Goal: Task Accomplishment & Management: Use online tool/utility

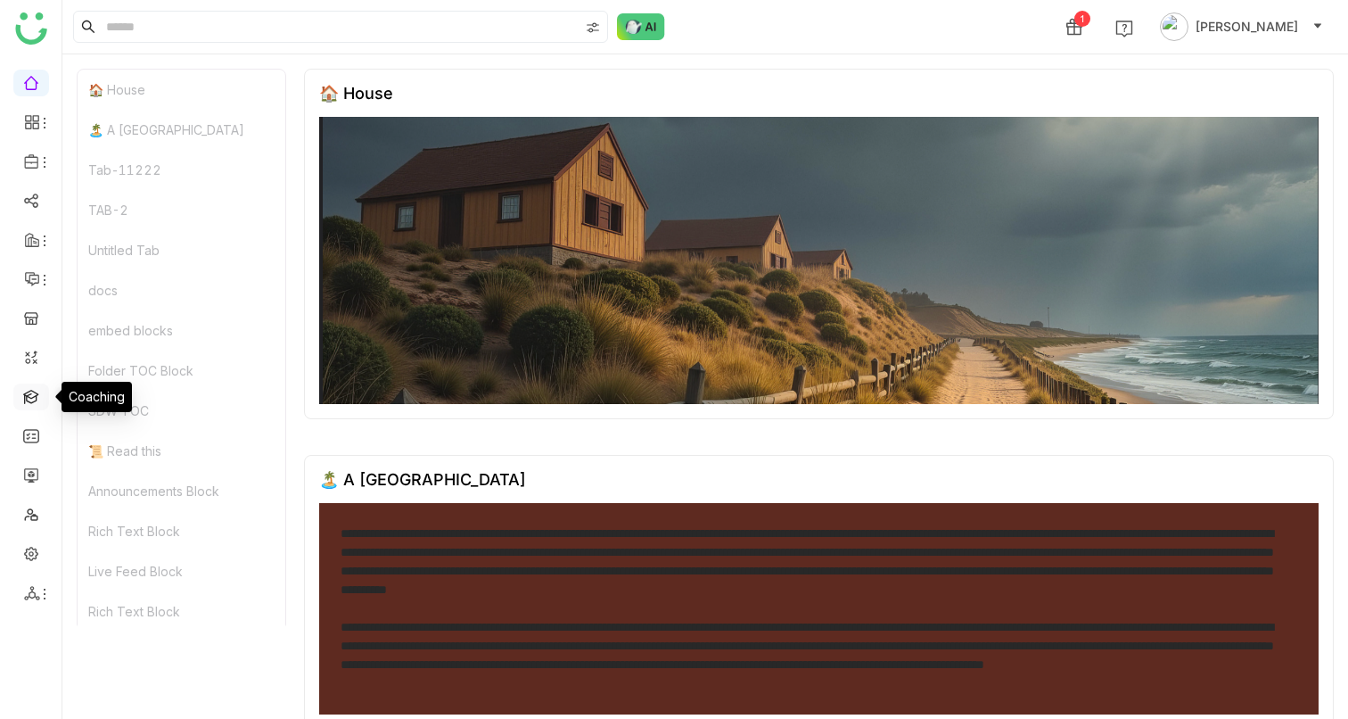
click at [39, 161] on link at bounding box center [31, 395] width 16 height 15
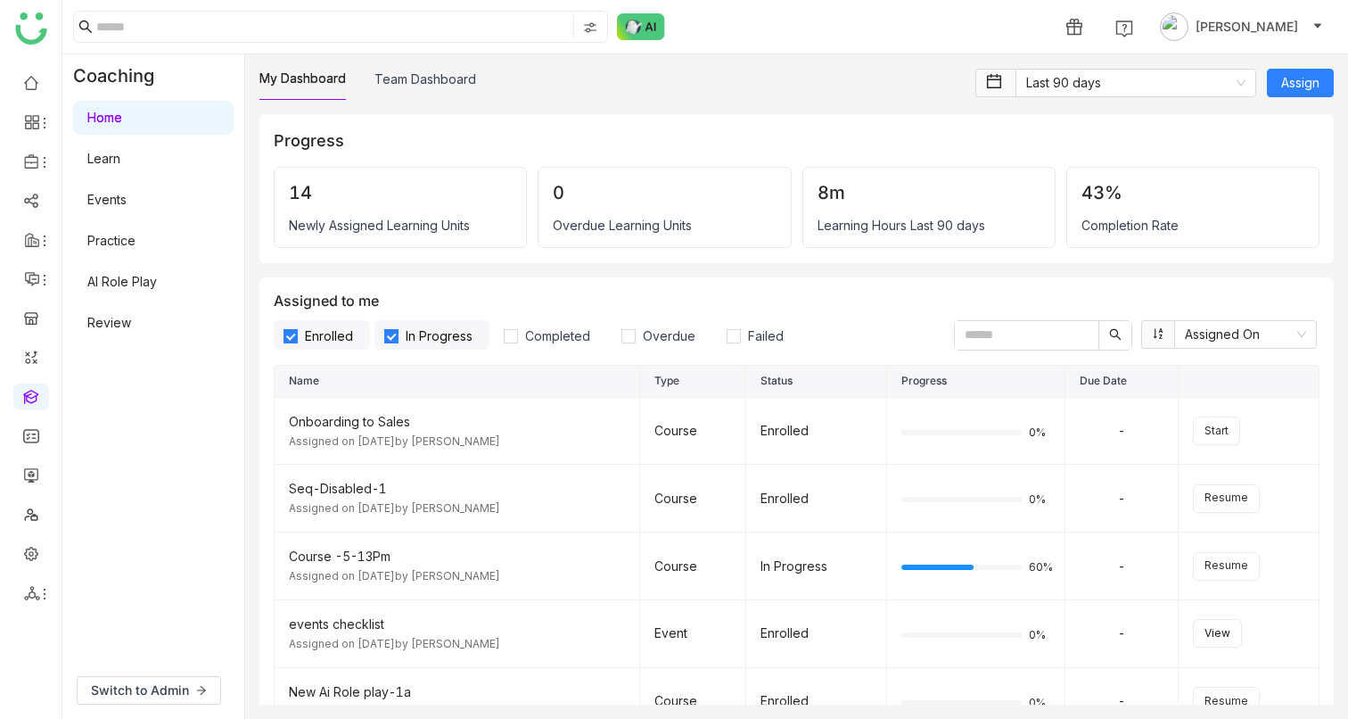
click at [157, 277] on link "AI Role Play" at bounding box center [122, 281] width 70 height 15
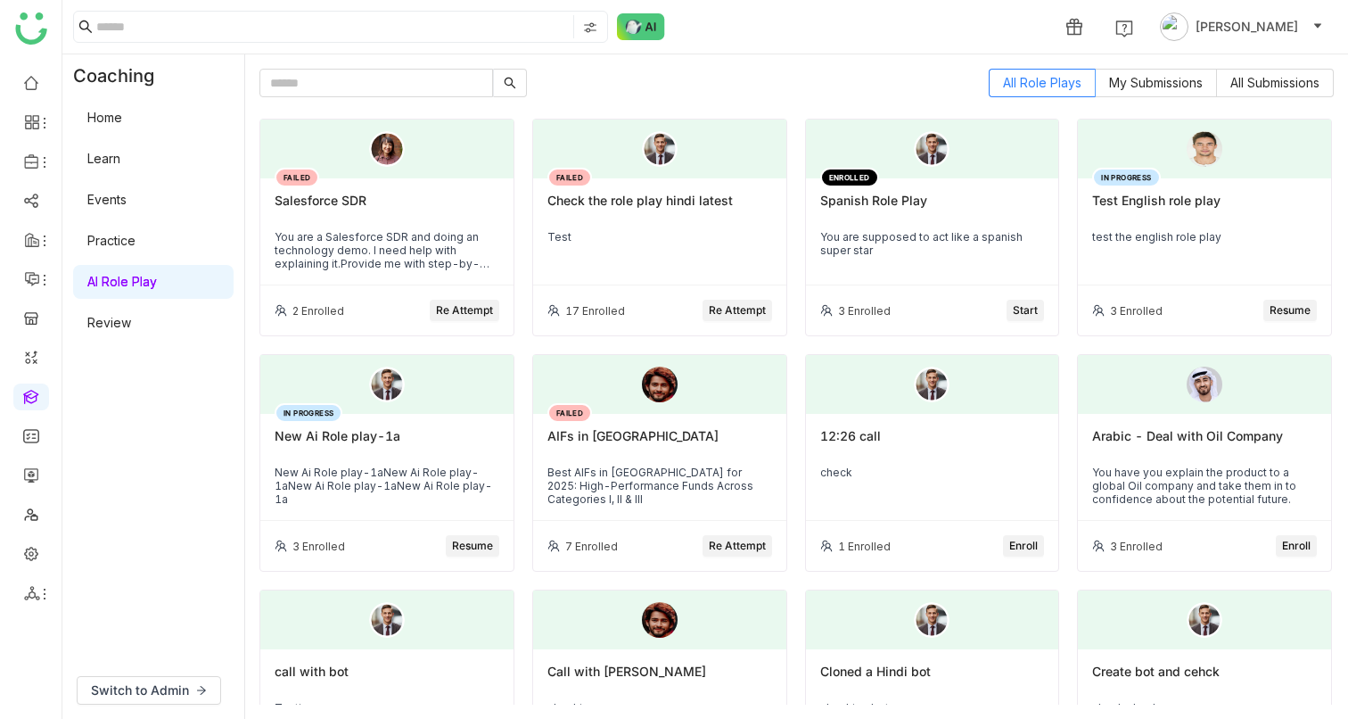
click at [484, 304] on span "Re Attempt" at bounding box center [464, 310] width 57 height 17
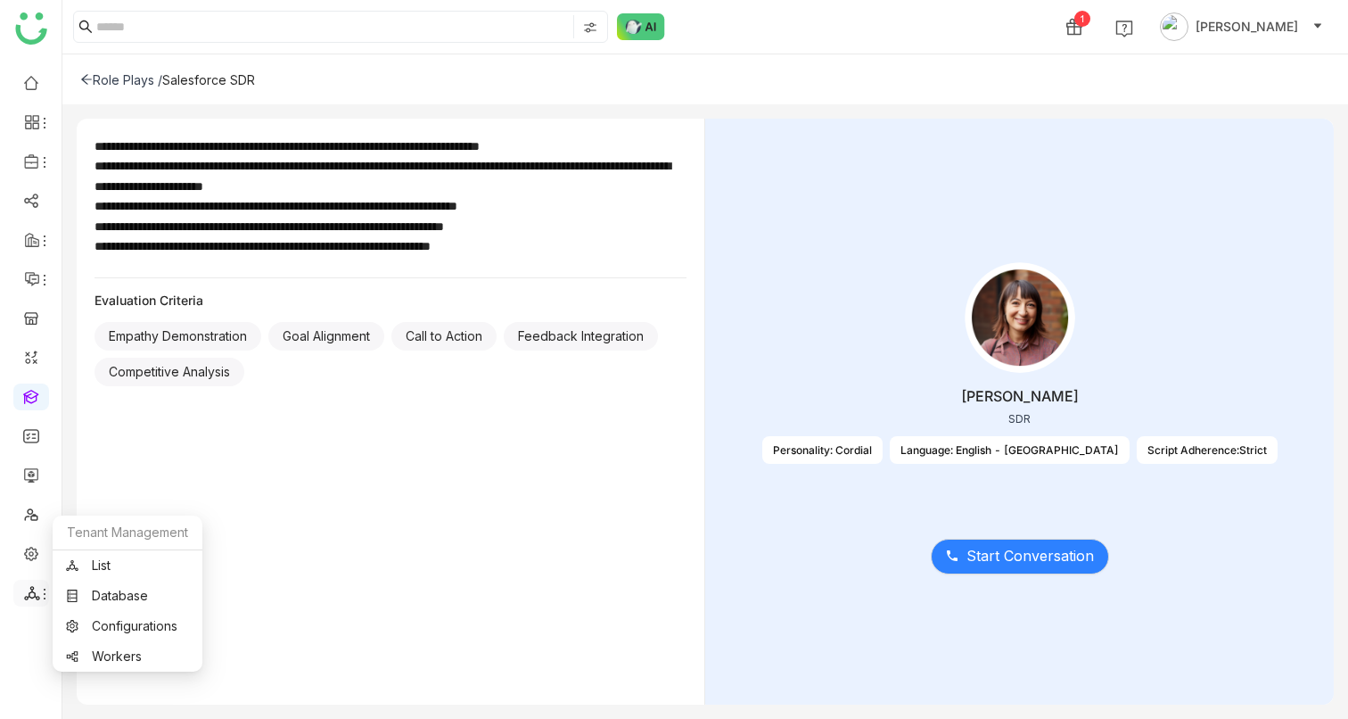
click at [41, 589] on icon at bounding box center [44, 594] width 14 height 14
click at [97, 559] on link "List" at bounding box center [127, 565] width 123 height 12
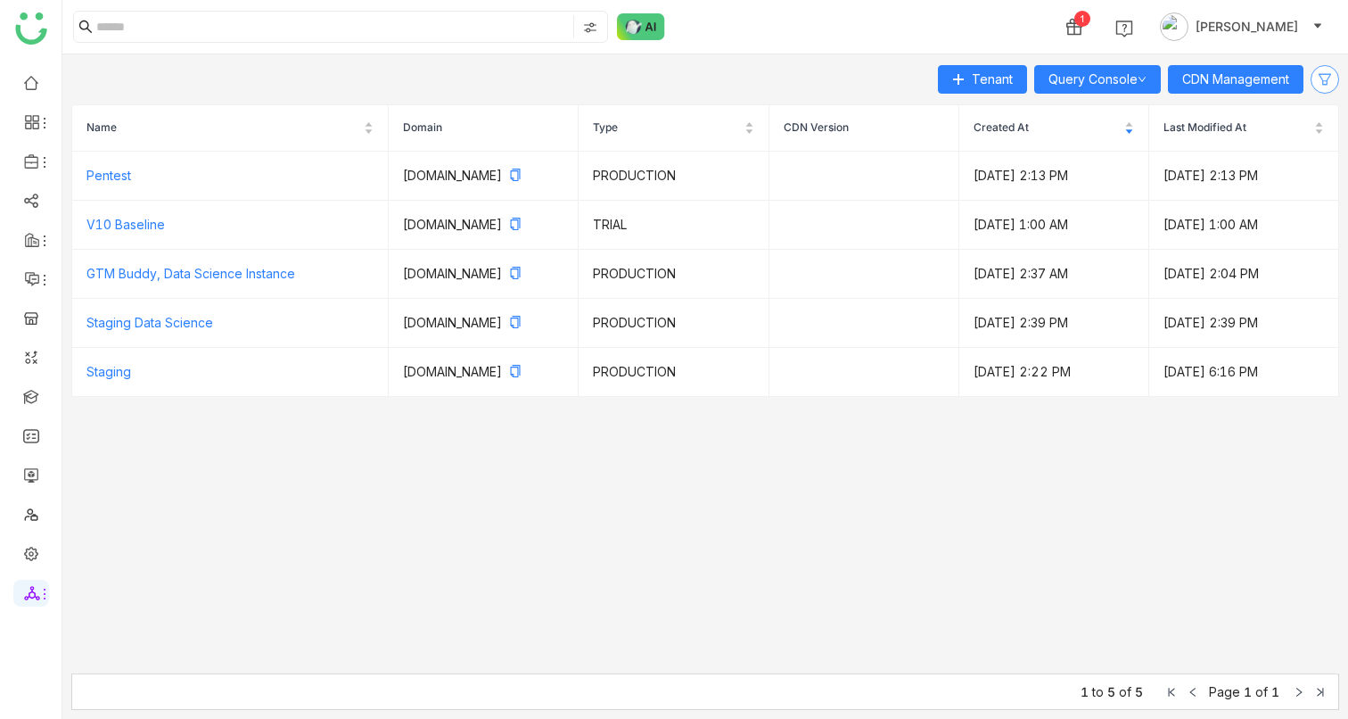
click at [1313, 79] on icon at bounding box center [1325, 79] width 27 height 14
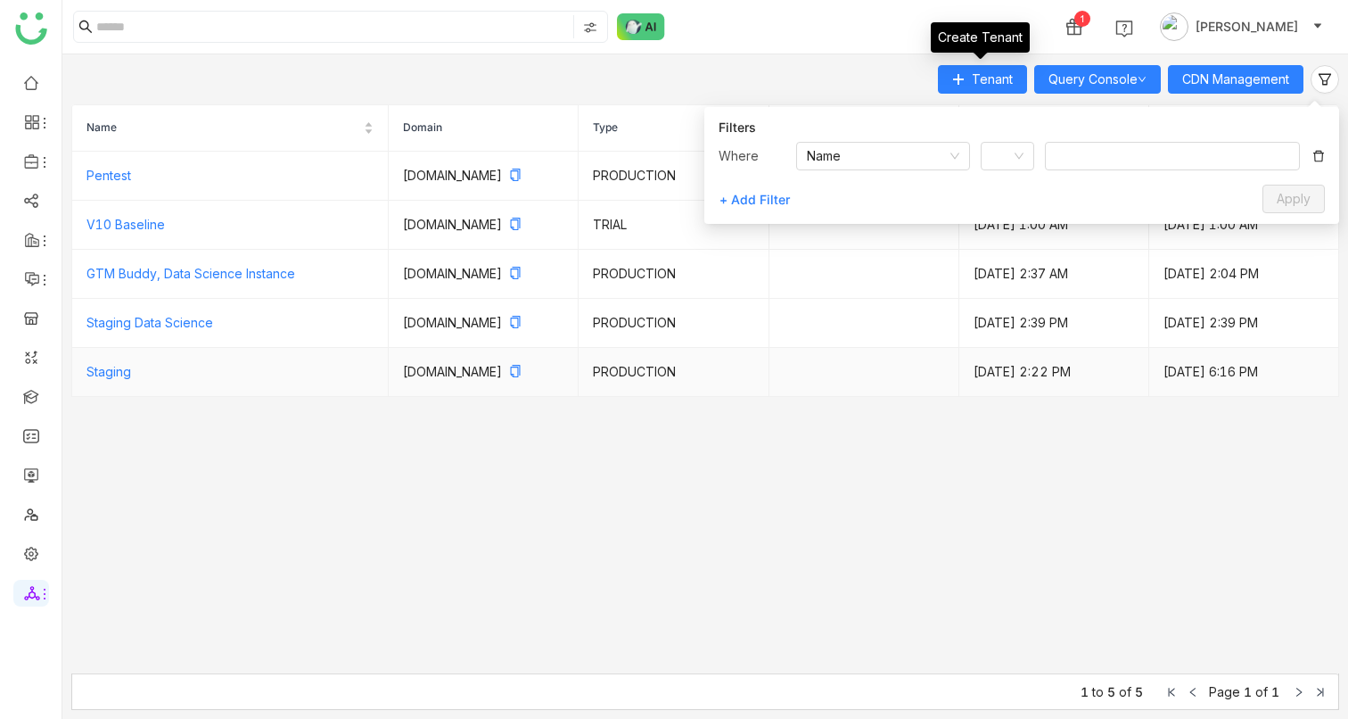
click at [1150, 397] on td "Jul 11, 2025, 6:16 PM" at bounding box center [1245, 372] width 190 height 49
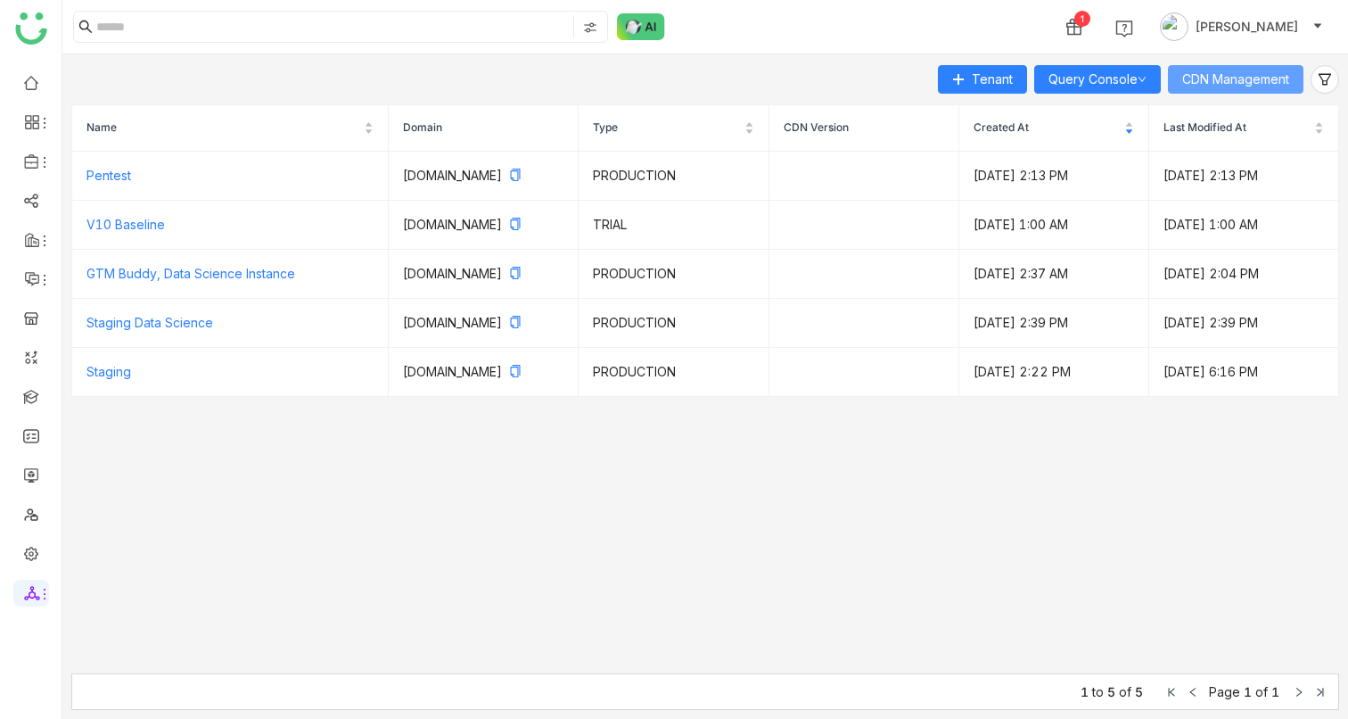
click at [1224, 79] on span "CDN Management" at bounding box center [1236, 80] width 107 height 20
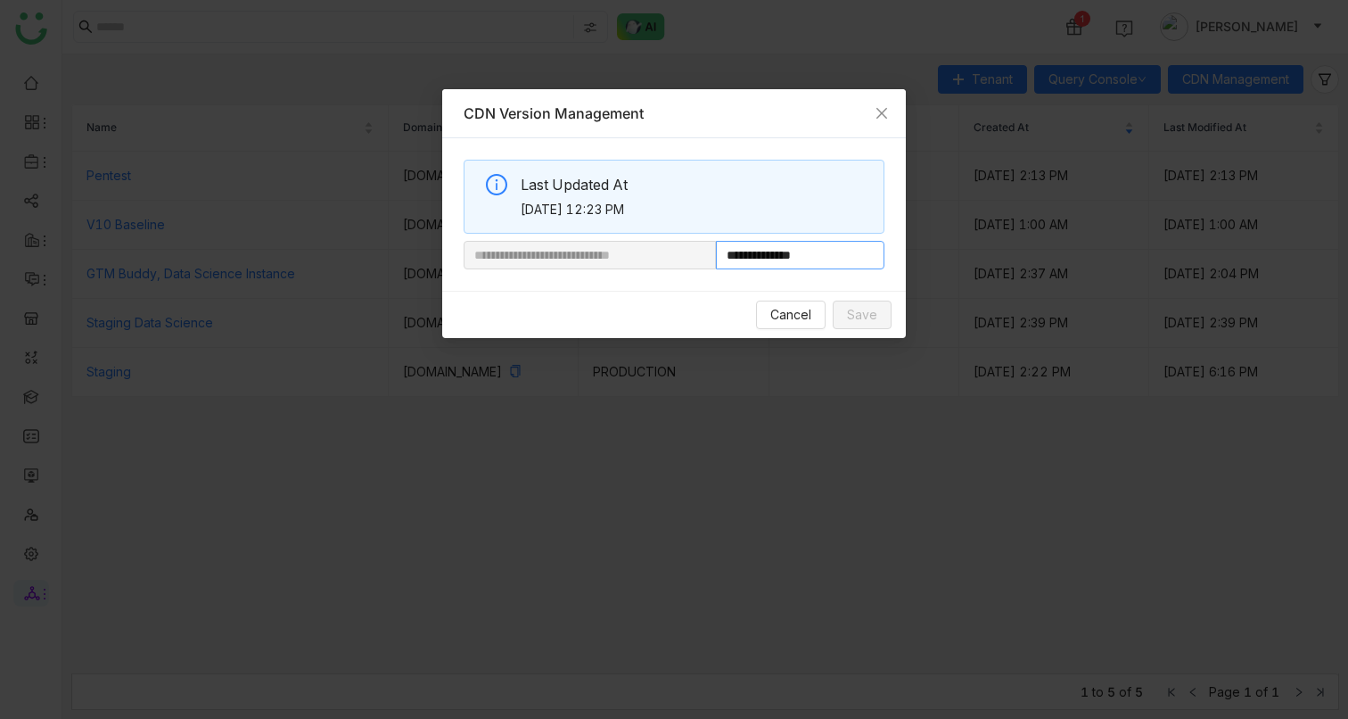
drag, startPoint x: 774, startPoint y: 253, endPoint x: 833, endPoint y: 256, distance: 58.9
click at [833, 256] on input "**********" at bounding box center [800, 255] width 169 height 29
paste input "text"
type input "**********"
click at [862, 310] on span "Save" at bounding box center [862, 315] width 30 height 20
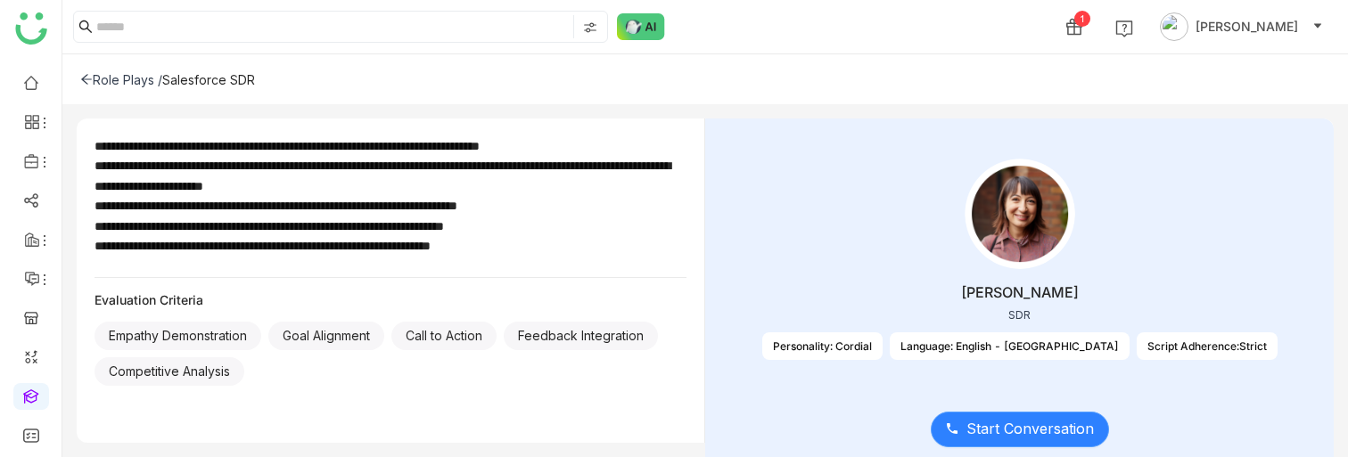
click at [1037, 425] on span "Start Conversation" at bounding box center [1031, 429] width 128 height 22
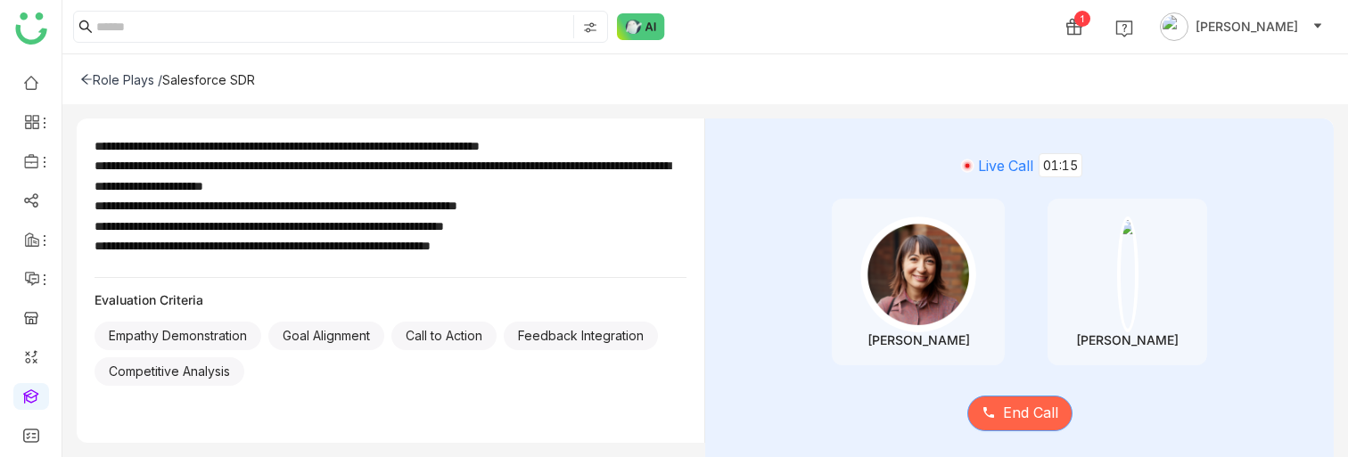
click at [1018, 424] on span "End Call" at bounding box center [1030, 413] width 55 height 22
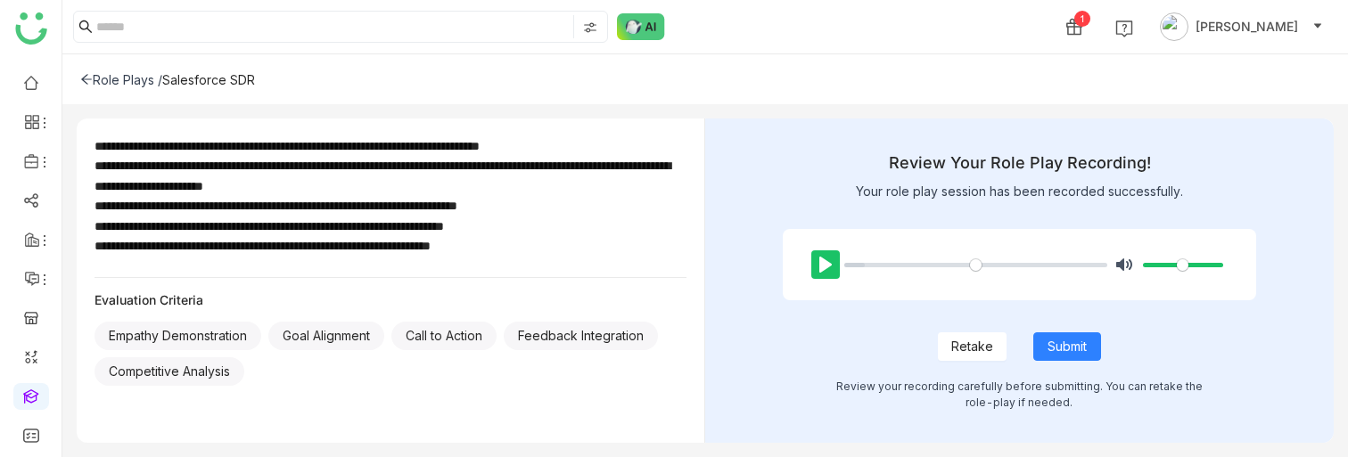
click at [817, 271] on button "Pause Play" at bounding box center [826, 265] width 29 height 29
click at [1059, 344] on span "Submit" at bounding box center [1067, 347] width 39 height 20
type input "*****"
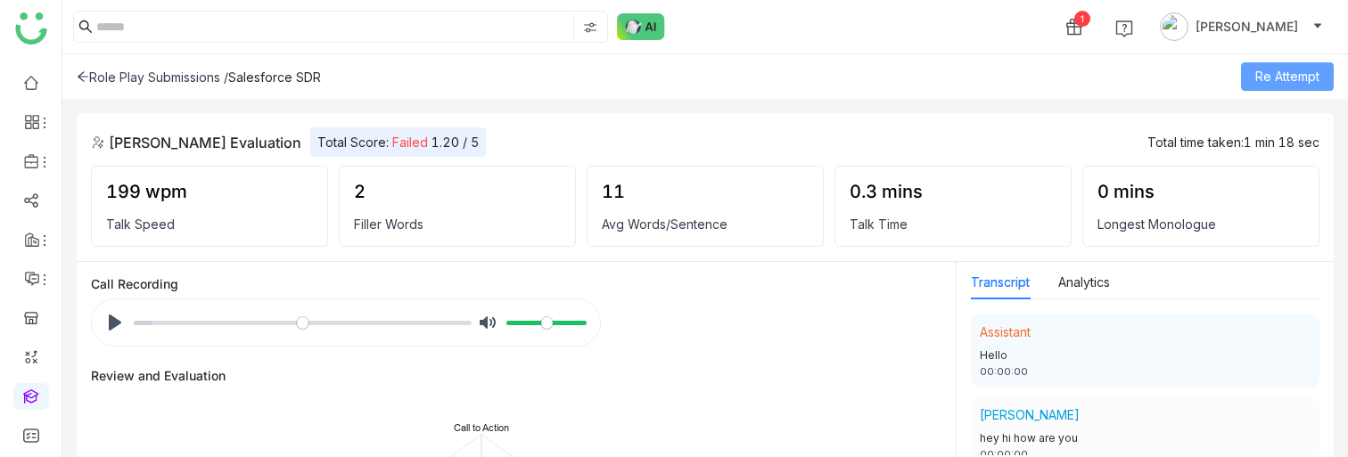
click at [1295, 70] on span "Re Attempt" at bounding box center [1288, 77] width 64 height 20
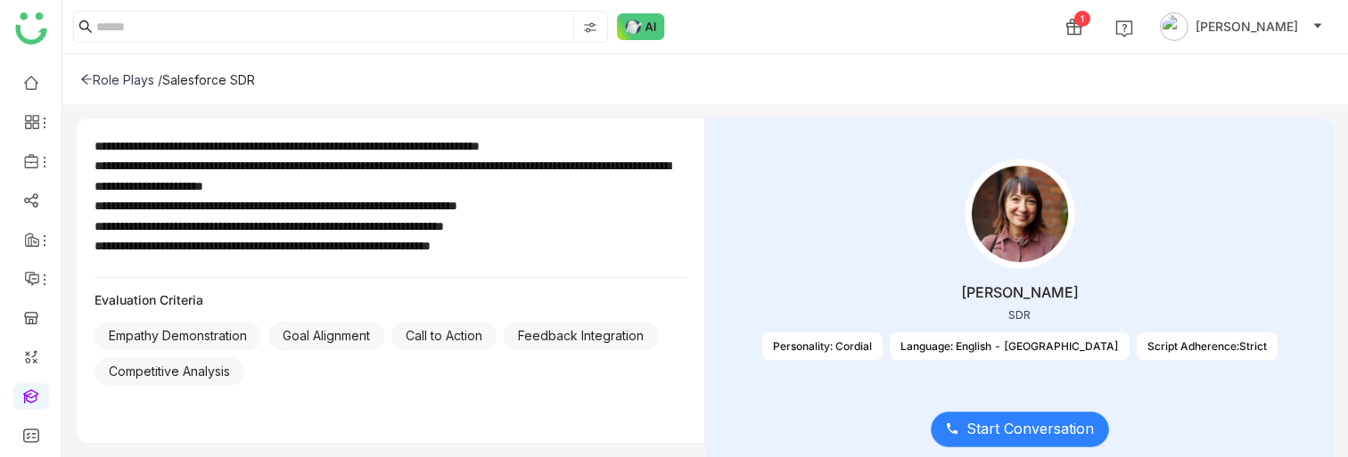
click at [1026, 421] on span "Start Conversation" at bounding box center [1031, 429] width 128 height 22
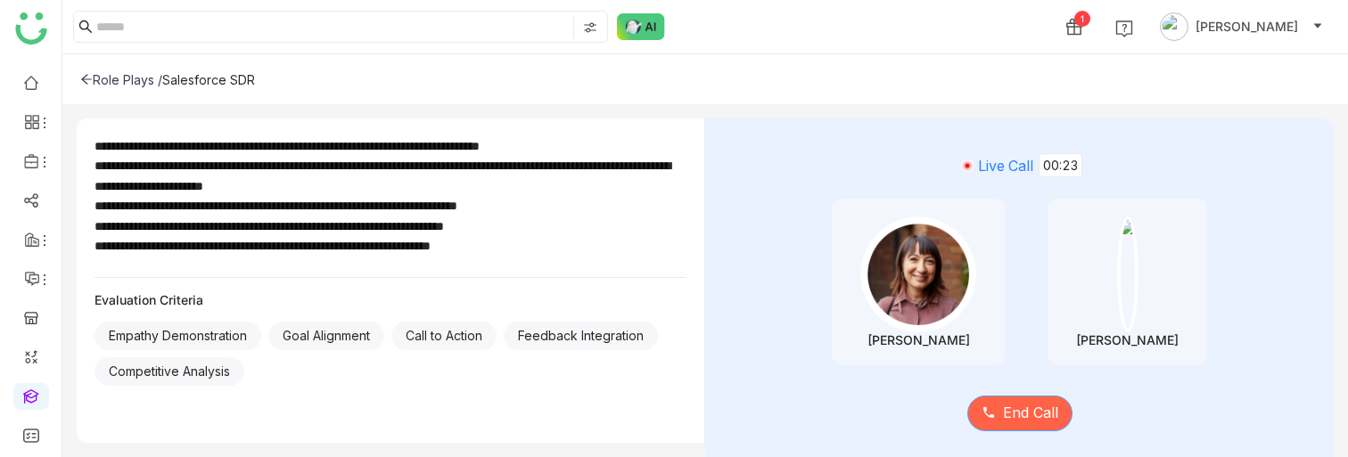
click at [1026, 421] on span "End Call" at bounding box center [1030, 413] width 55 height 22
